Goal: Use online tool/utility

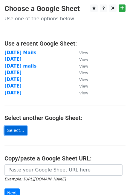
click at [13, 130] on link "Select..." at bounding box center [15, 130] width 22 height 9
click at [14, 133] on link "Select..." at bounding box center [15, 130] width 22 height 9
